Goal: Navigation & Orientation: Find specific page/section

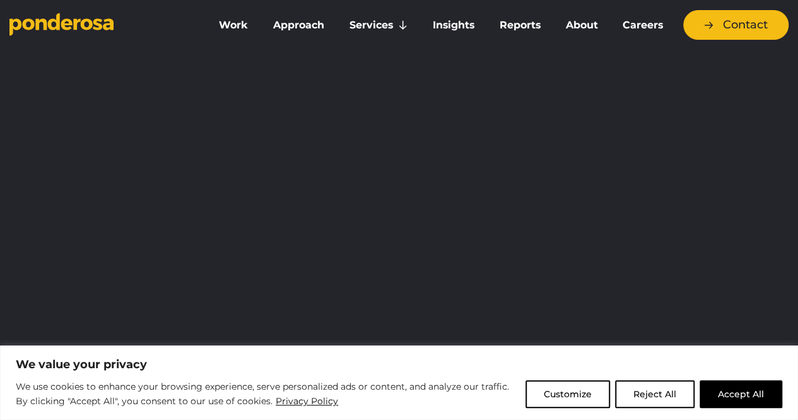
click at [741, 393] on button "Accept All" at bounding box center [741, 394] width 83 height 28
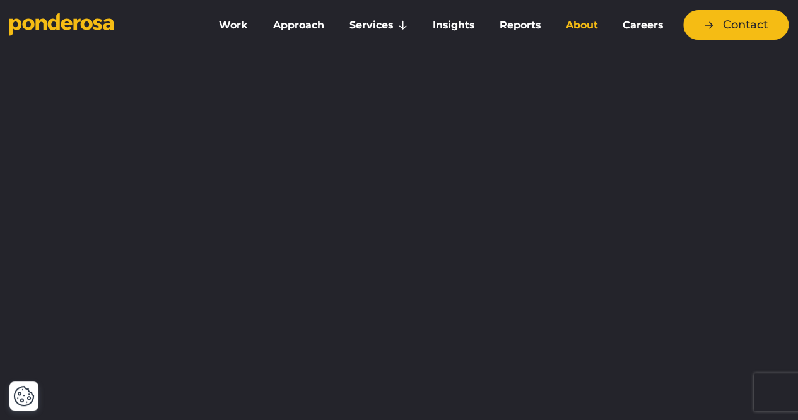
click at [593, 26] on link "About" at bounding box center [581, 25] width 52 height 27
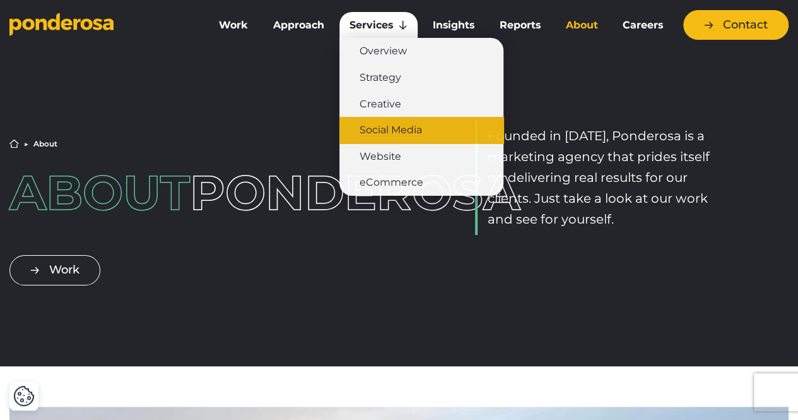
click at [367, 128] on link "Social Media" at bounding box center [421, 130] width 164 height 27
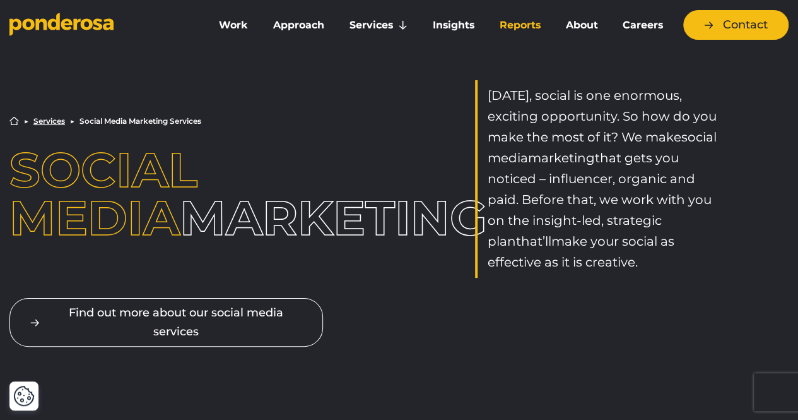
click at [536, 27] on link "Reports" at bounding box center [520, 25] width 61 height 27
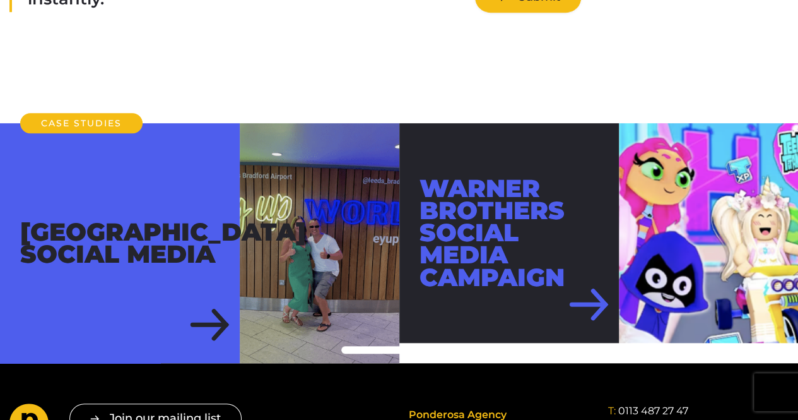
scroll to position [102, 0]
